Goal: Check status

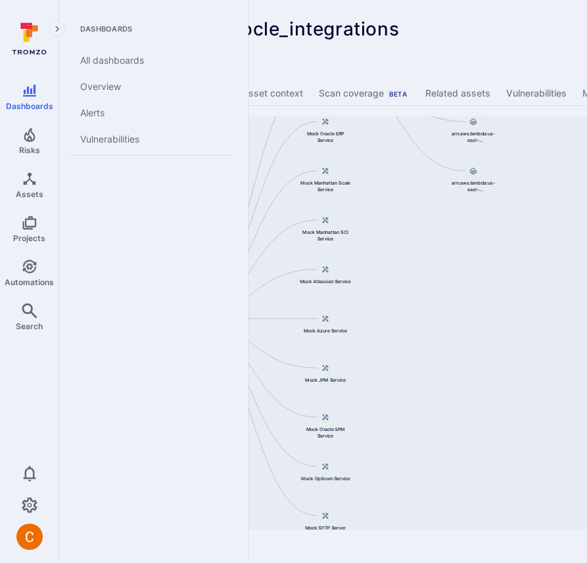
click at [27, 31] on icon at bounding box center [27, 33] width 3 height 7
